Goal: Transaction & Acquisition: Purchase product/service

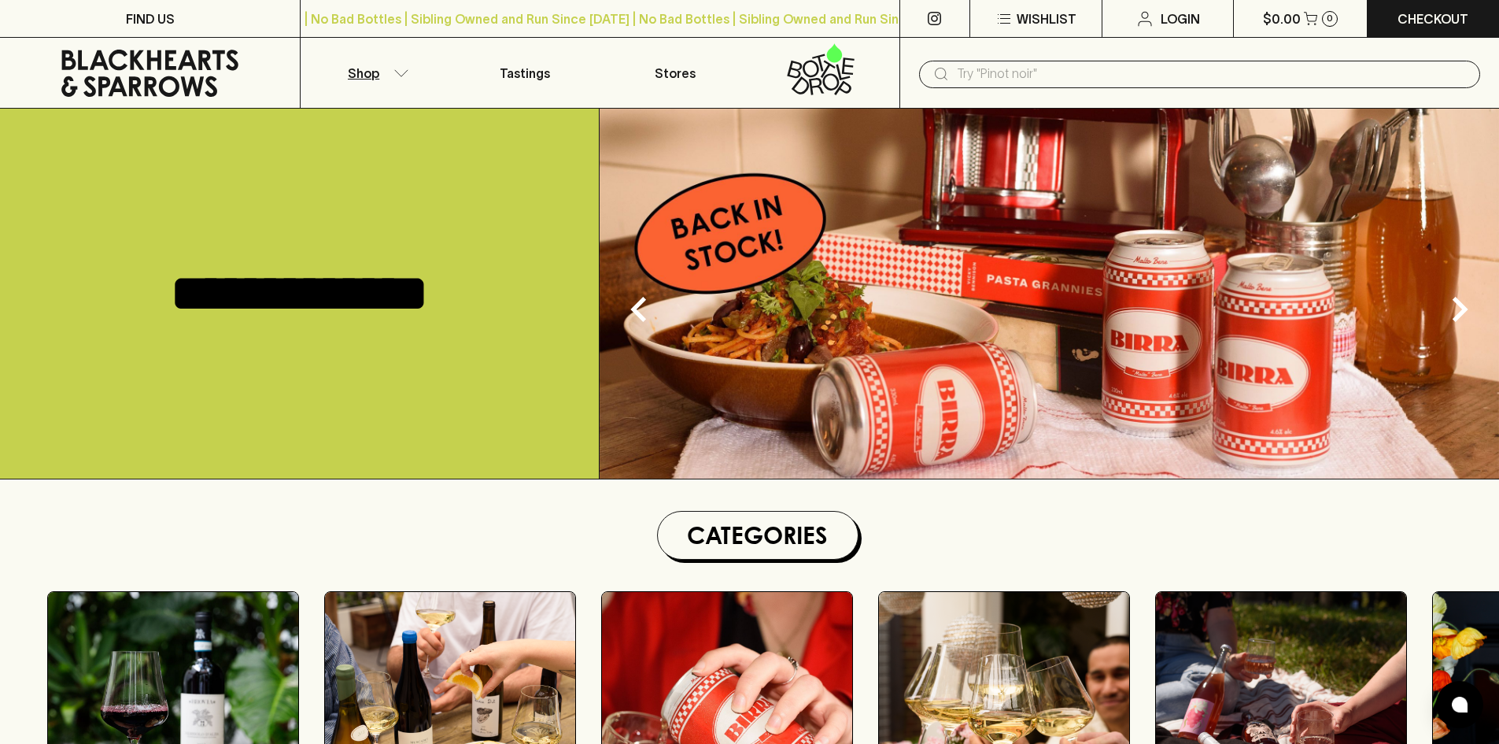
click at [367, 73] on p "Shop" at bounding box center [363, 73] width 31 height 19
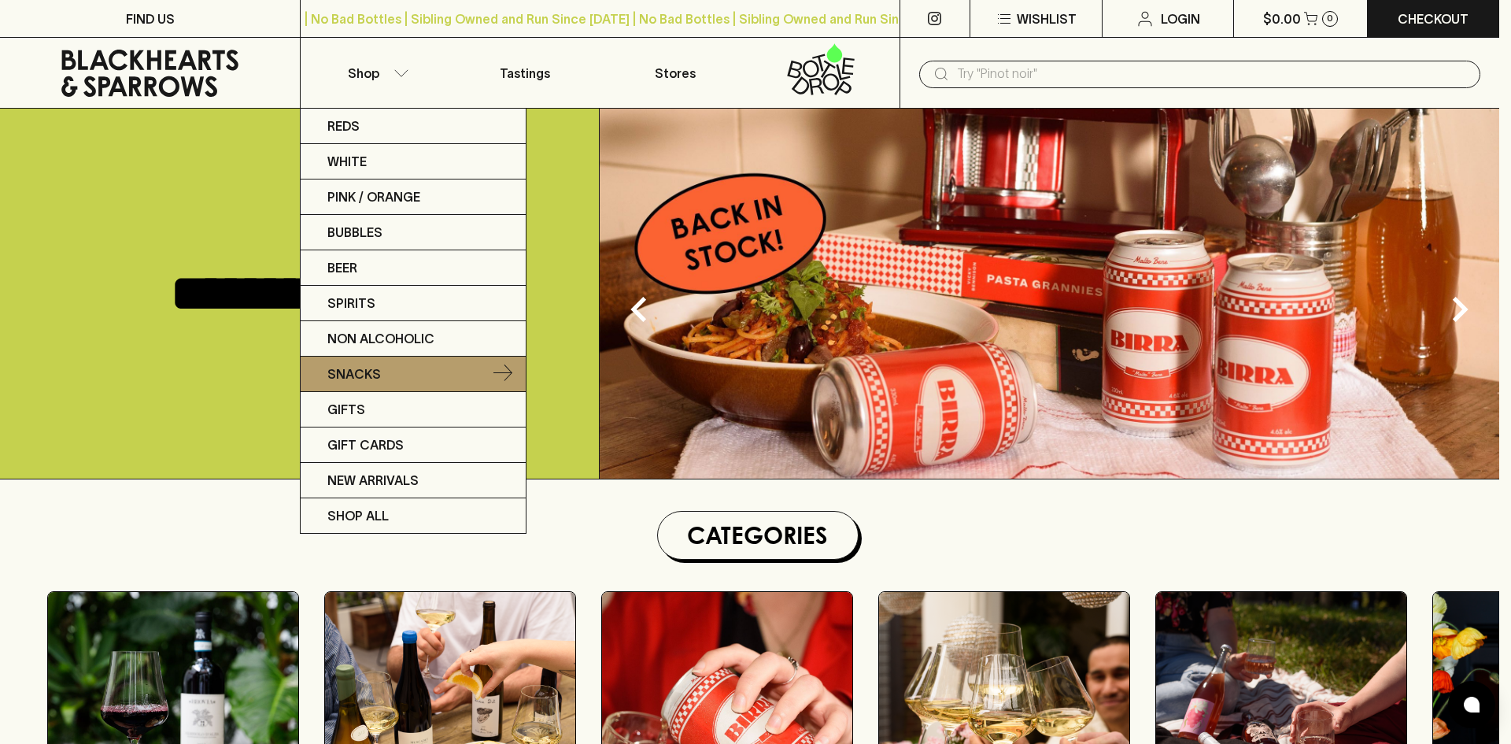
click at [355, 377] on p "Snacks" at bounding box center [354, 373] width 54 height 19
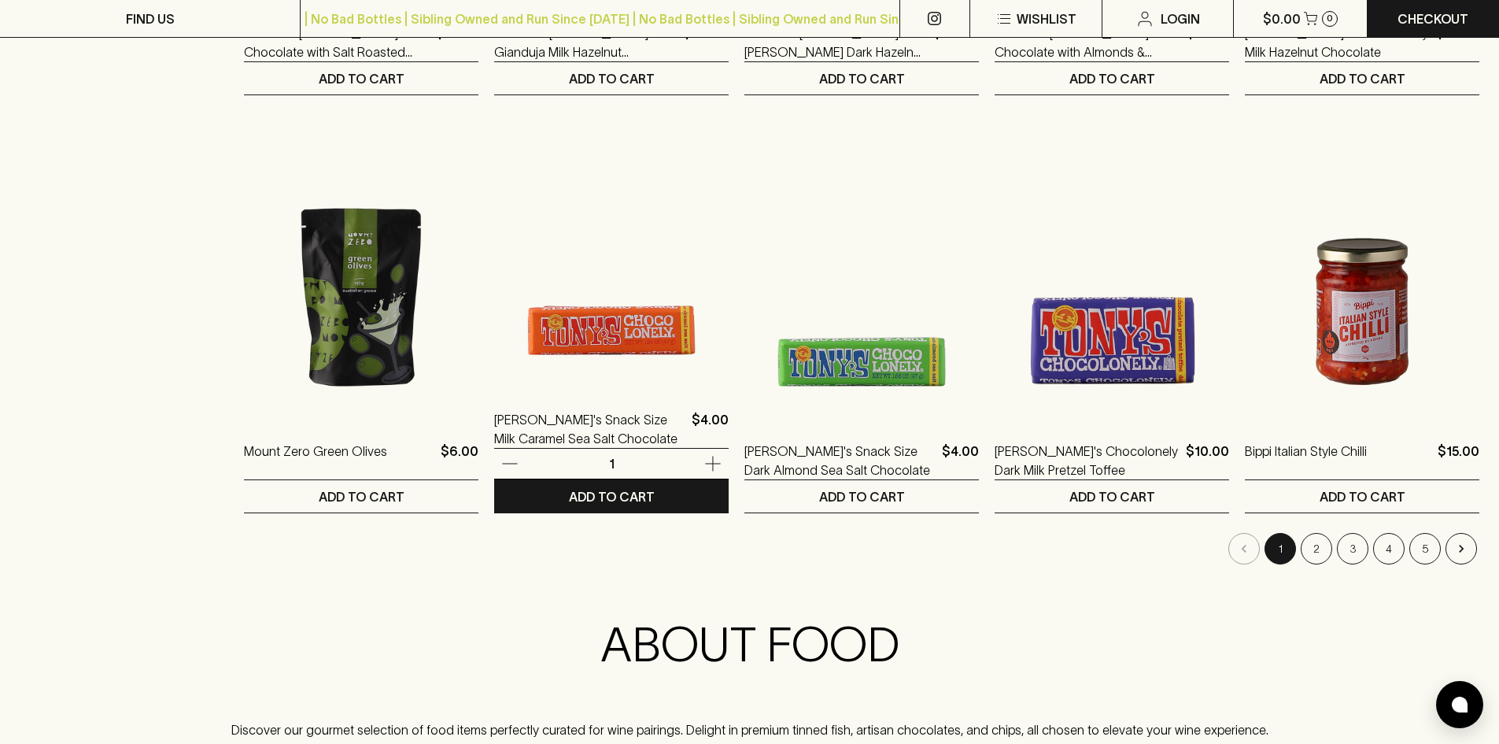
scroll to position [1495, 0]
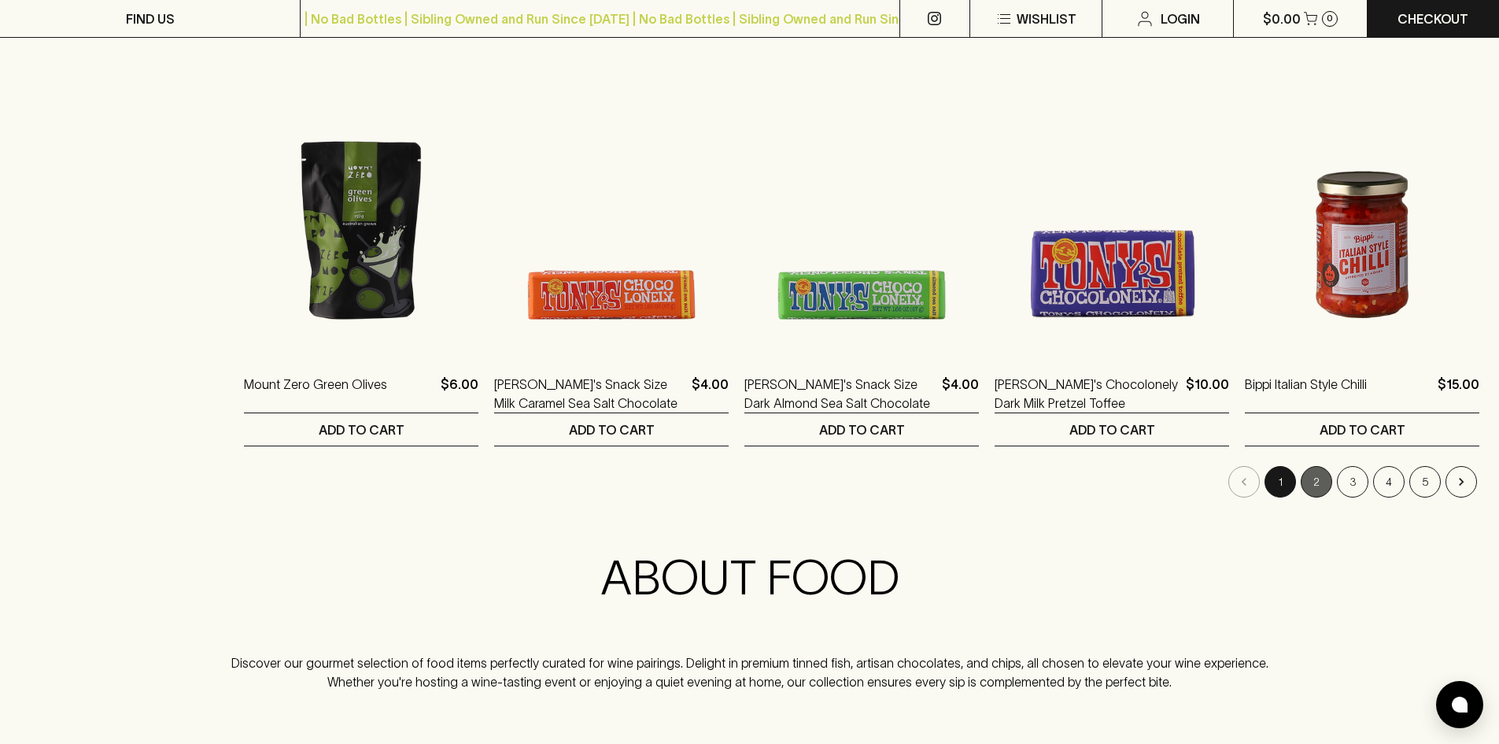
click at [1328, 484] on button "2" at bounding box center [1316, 481] width 31 height 31
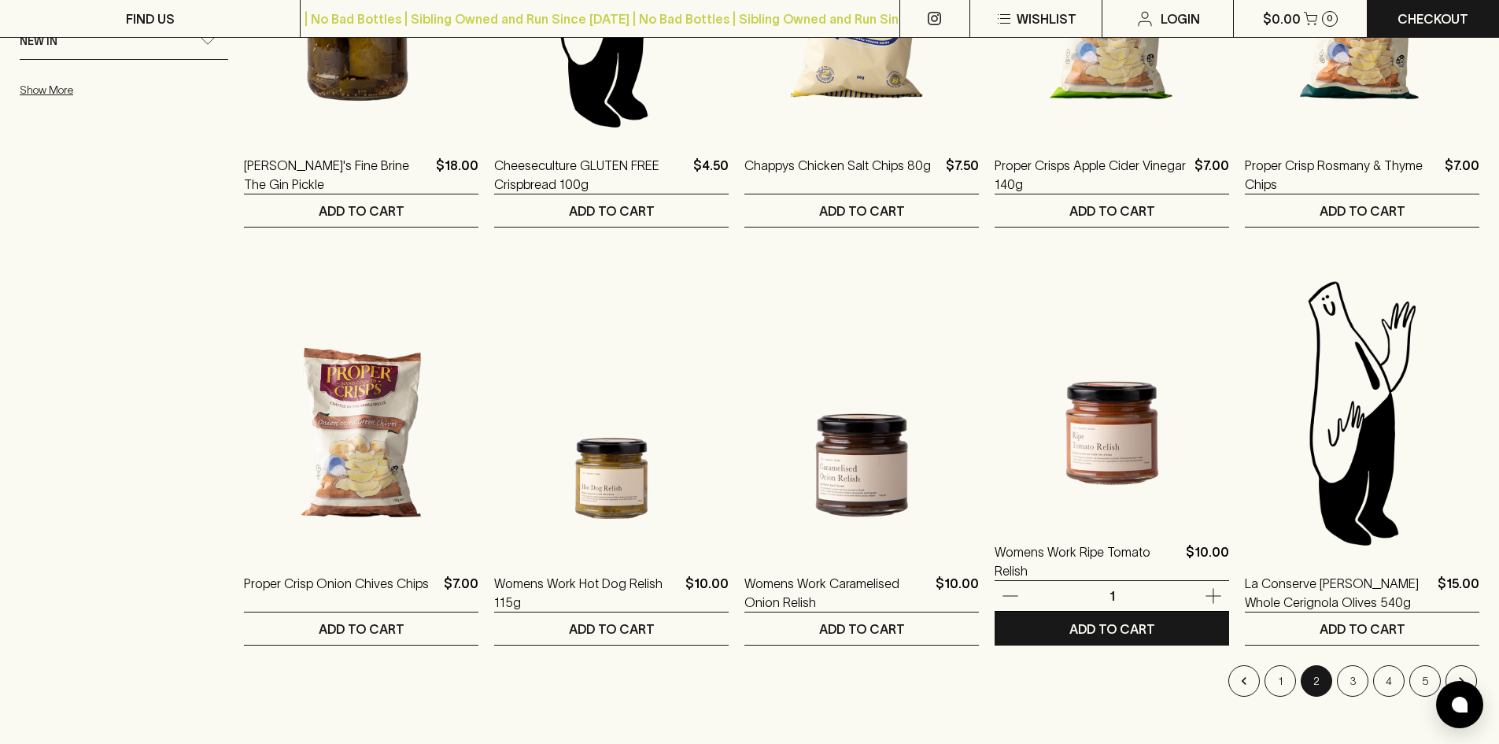
scroll to position [1574, 0]
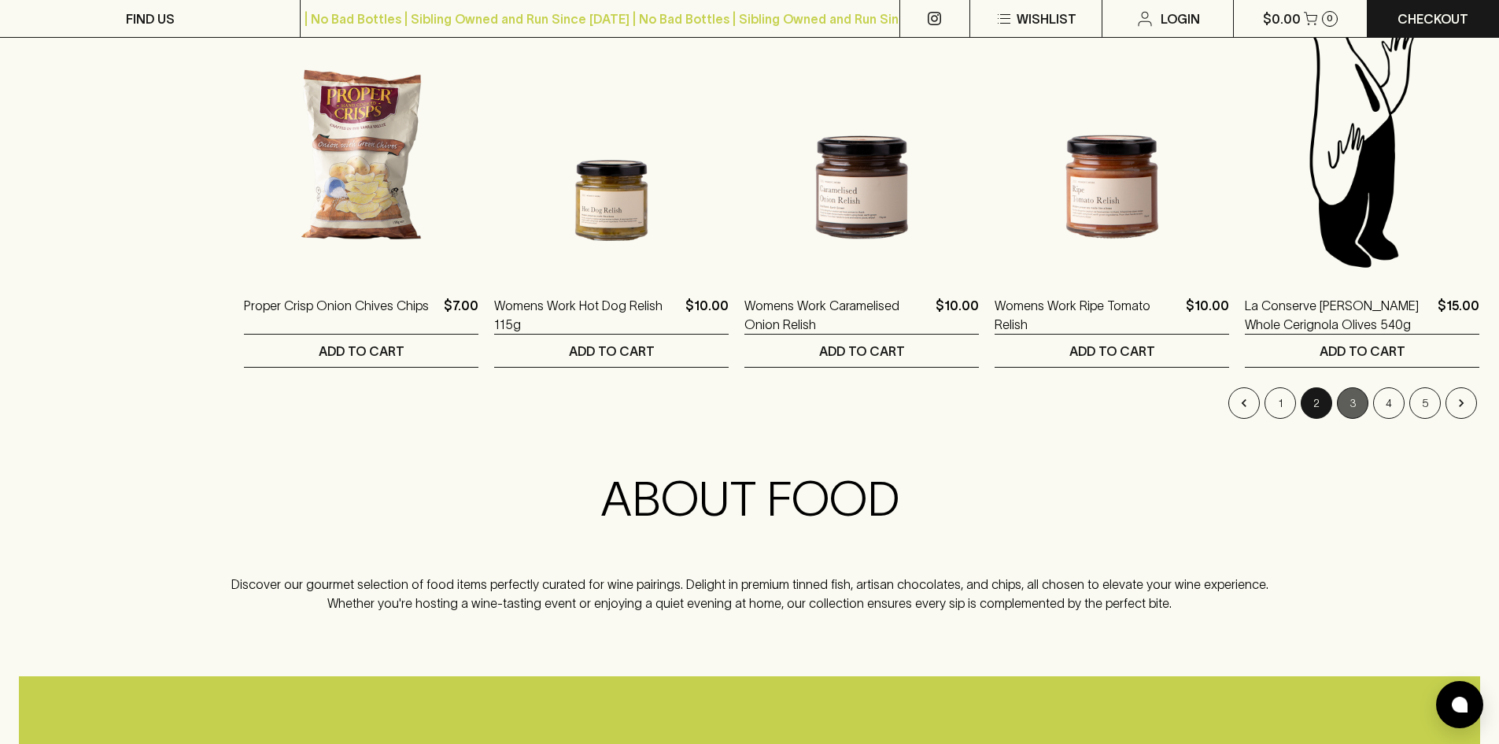
click at [1350, 401] on button "3" at bounding box center [1352, 402] width 31 height 31
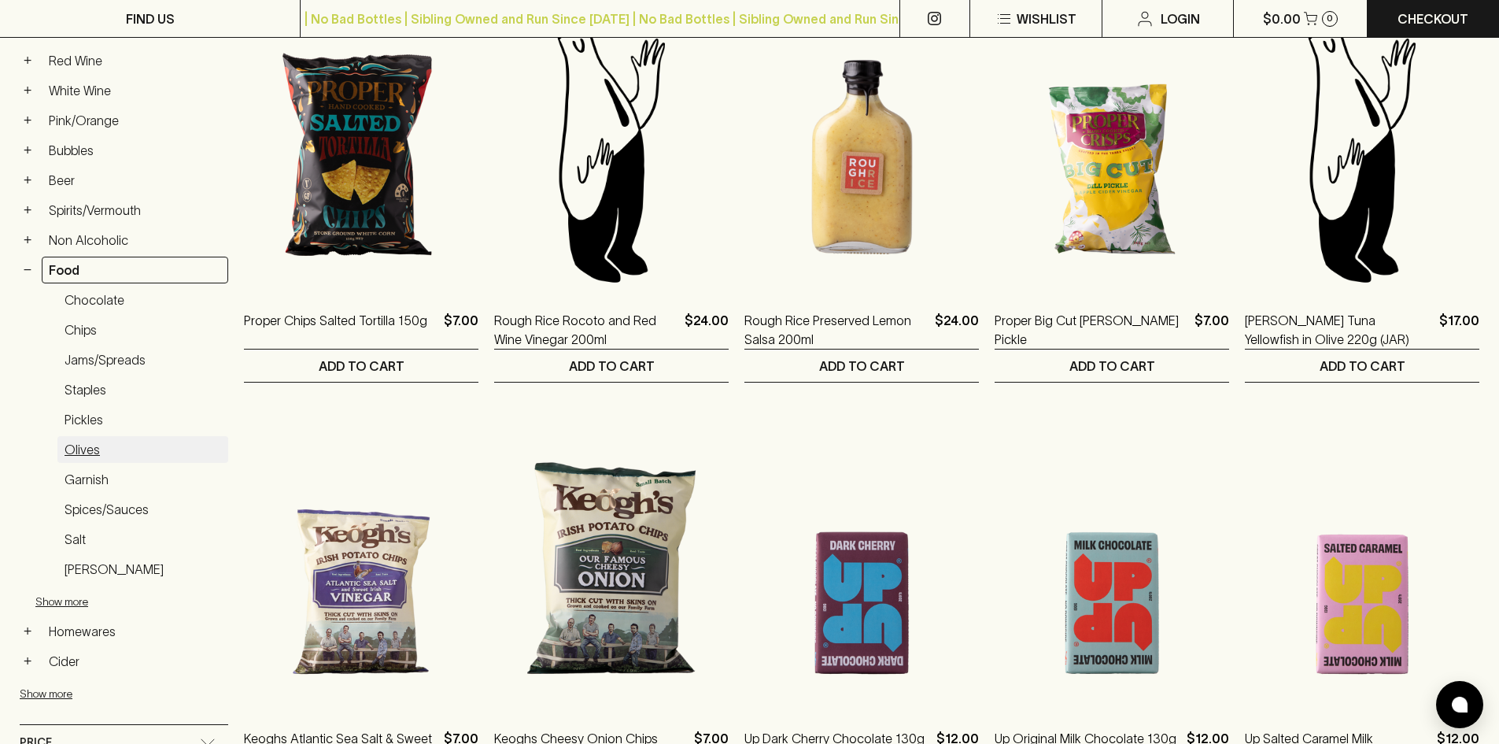
scroll to position [315, 0]
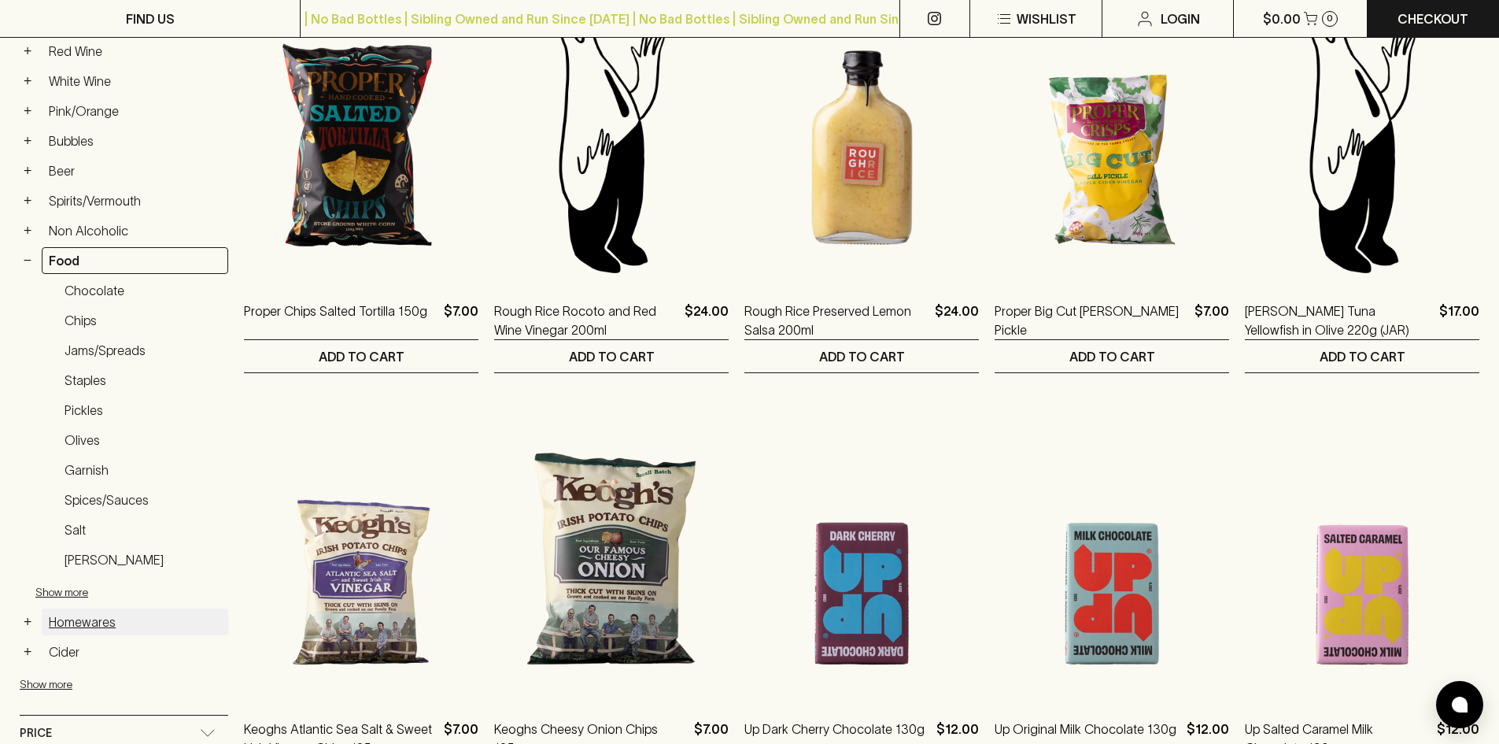
click at [65, 617] on link "Homewares" at bounding box center [135, 621] width 187 height 27
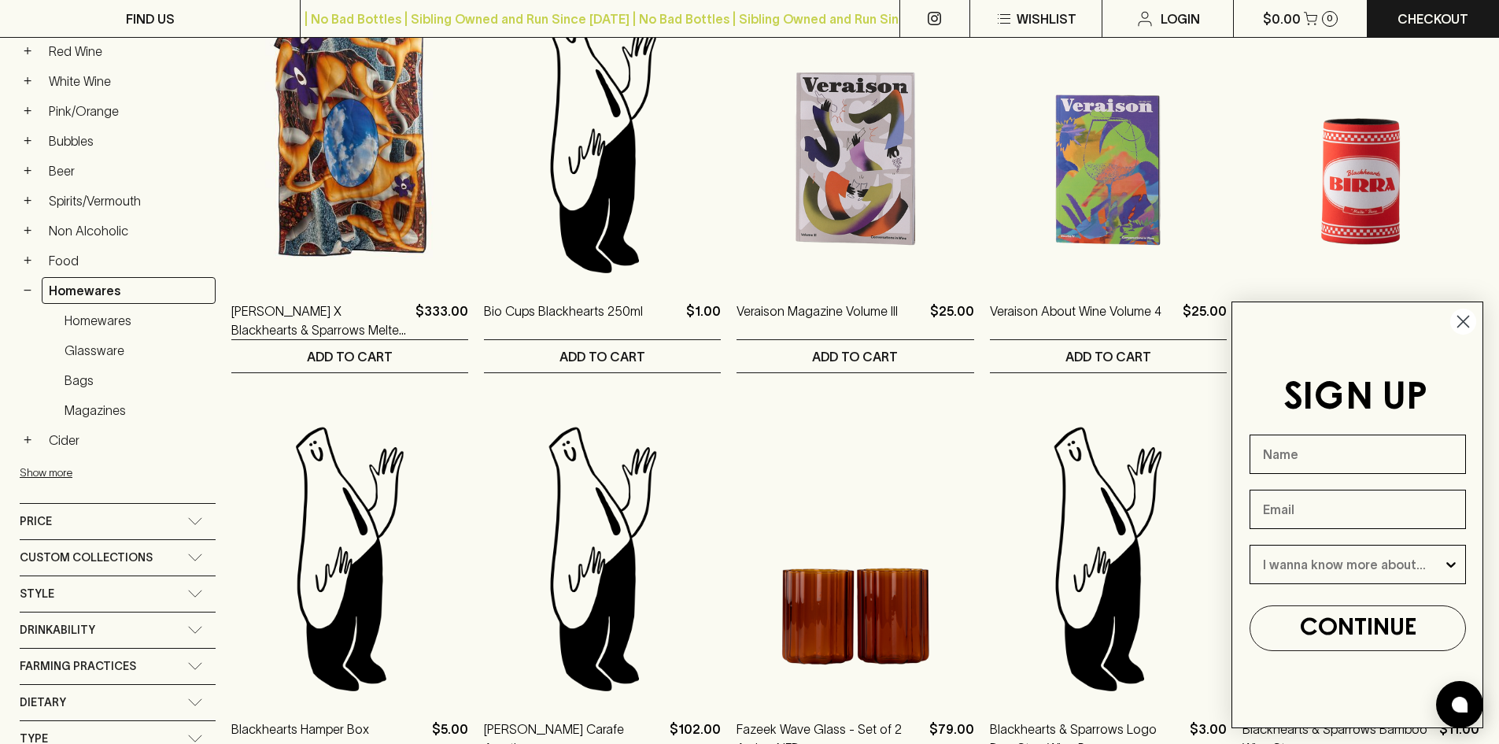
click at [1462, 324] on circle "Close dialog" at bounding box center [1463, 321] width 26 height 26
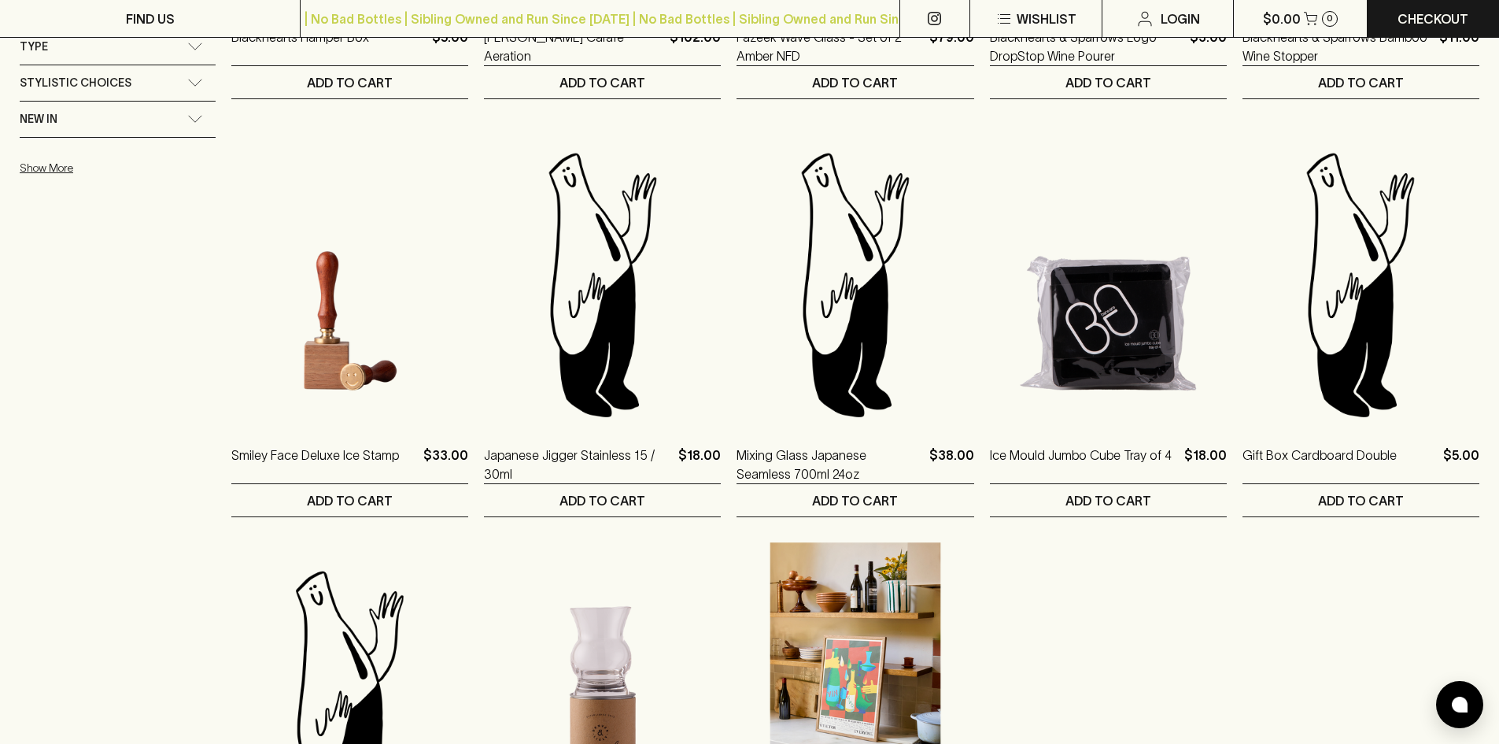
scroll to position [1180, 0]
